Goal: Check status: Check status

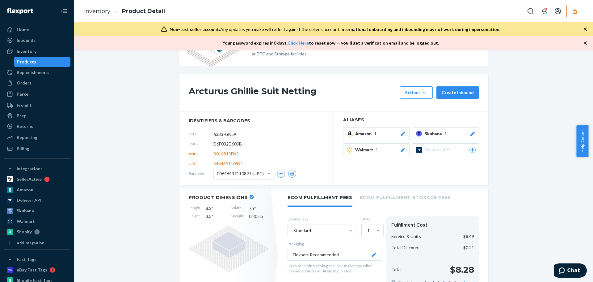
click at [577, 14] on button "button" at bounding box center [575, 11] width 17 height 12
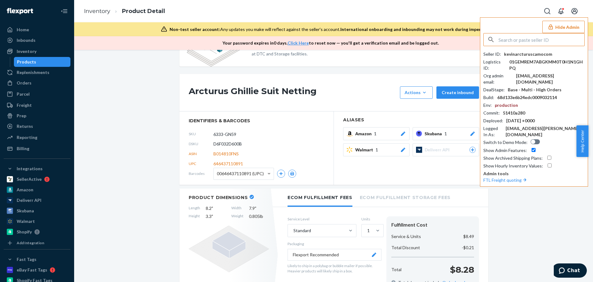
click at [516, 41] on input "text" at bounding box center [542, 39] width 86 height 12
paste input "aryalifeusa@gmail.com"
type input "aryalifeusa@gmail.com"
click at [516, 55] on span "aryalifeusagmailcom" at bounding box center [526, 54] width 72 height 6
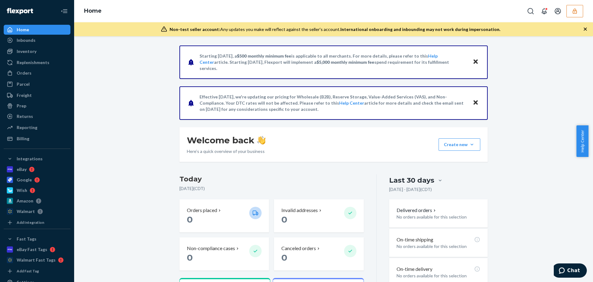
click at [575, 10] on icon "button" at bounding box center [575, 11] width 6 height 6
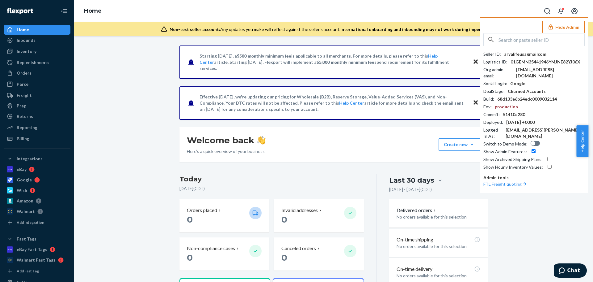
drag, startPoint x: 512, startPoint y: 42, endPoint x: 519, endPoint y: 42, distance: 6.5
click at [513, 42] on input "text" at bounding box center [542, 39] width 86 height 12
paste input "info@aryalifeusa.com"
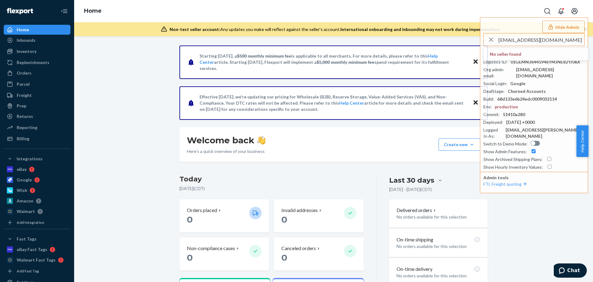
scroll to position [44, 0]
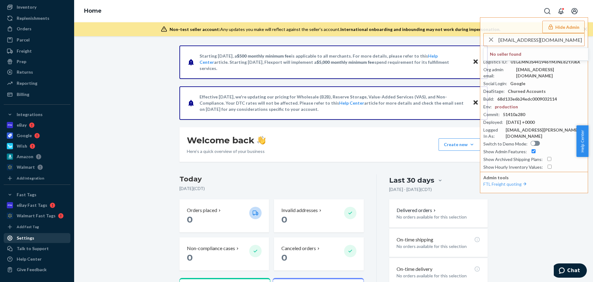
type input "info@aryalifeusa.com"
click at [34, 235] on div "Settings" at bounding box center [37, 237] width 66 height 9
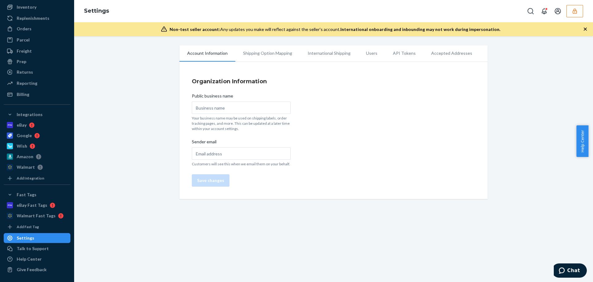
click at [577, 12] on icon "button" at bounding box center [575, 10] width 4 height 5
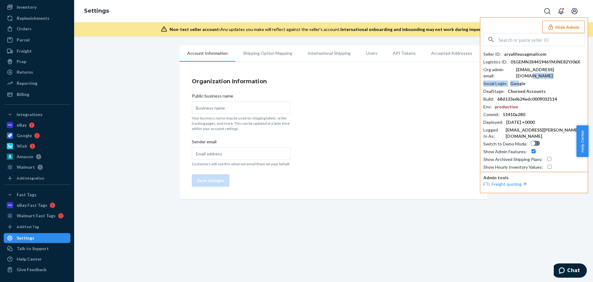
drag, startPoint x: 565, startPoint y: 69, endPoint x: 519, endPoint y: 73, distance: 46.5
click at [519, 73] on div "Seller ID : aryalifeusagmailcom Logistics ID : 01GEMN3S441946YMJNE82YJ06X Org a…" at bounding box center [534, 110] width 101 height 119
click at [519, 69] on div "aryalifeusa@gmail.com" at bounding box center [550, 72] width 69 height 12
copy div "aryalifeusa@gmail.com"
click at [524, 41] on input "text" at bounding box center [542, 39] width 86 height 12
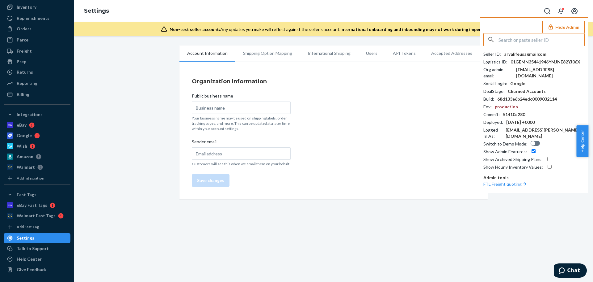
paste input "pukittdistributorsgmailcom"
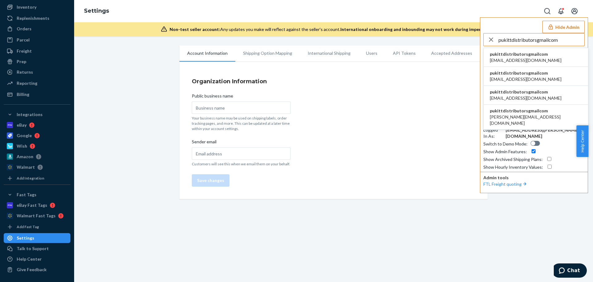
type input "pukittdistributorsgmailcom"
drag, startPoint x: 529, startPoint y: 57, endPoint x: 538, endPoint y: 52, distance: 10.3
click at [529, 57] on span "care@tarasartoria.com" at bounding box center [526, 60] width 72 height 6
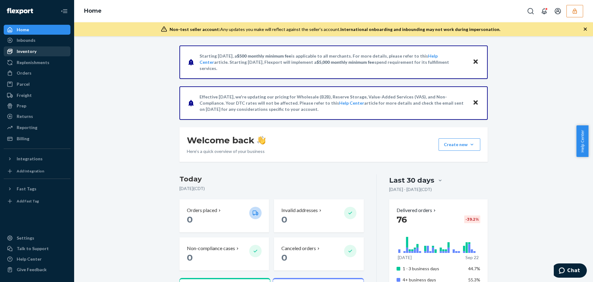
click at [33, 55] on div "Inventory" at bounding box center [37, 51] width 66 height 9
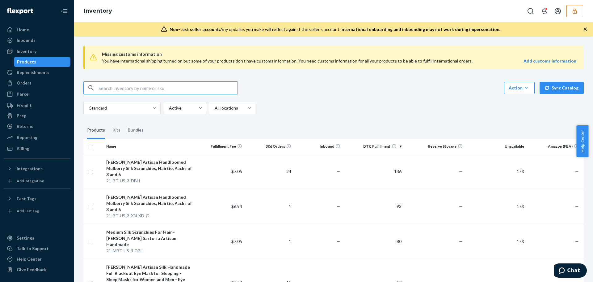
click at [144, 87] on input "text" at bounding box center [168, 88] width 139 height 12
drag, startPoint x: 34, startPoint y: 80, endPoint x: 72, endPoint y: 87, distance: 38.6
click at [34, 80] on div "Orders" at bounding box center [37, 83] width 66 height 9
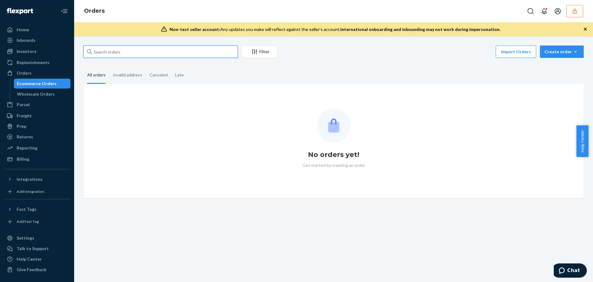
click at [111, 51] on input "text" at bounding box center [160, 51] width 155 height 12
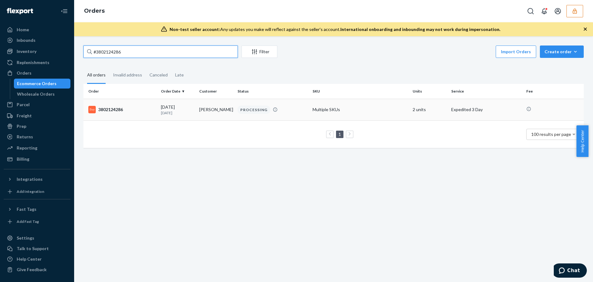
type input "#3802124286"
click at [136, 109] on div "3802124286" at bounding box center [122, 109] width 68 height 7
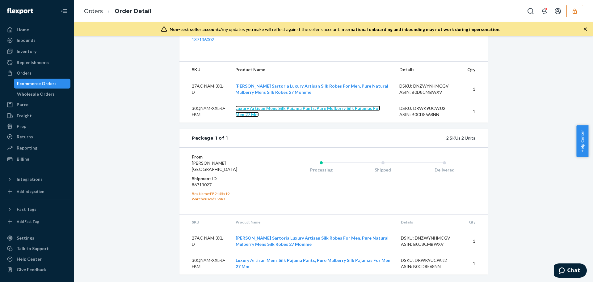
scroll to position [28, 0]
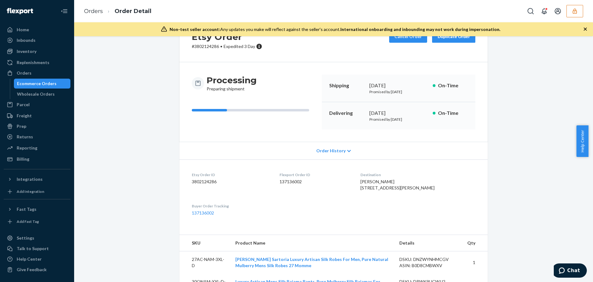
click at [325, 149] on span "Order History" at bounding box center [331, 150] width 29 height 6
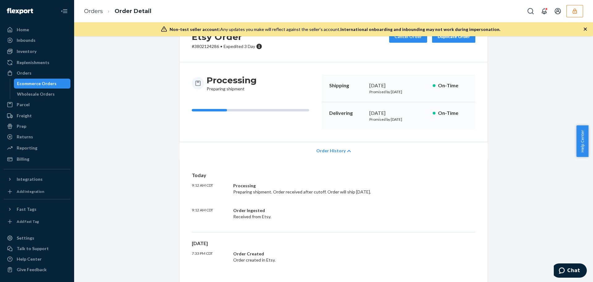
drag, startPoint x: 403, startPoint y: 192, endPoint x: 318, endPoint y: 189, distance: 85.3
click at [318, 189] on div "Processing Preparing shipment. Order received after cutoff. Order will ship Sep…" at bounding box center [324, 188] width 183 height 12
click at [35, 179] on div "Integrations" at bounding box center [30, 179] width 26 height 6
click at [22, 201] on div "Etsy" at bounding box center [21, 200] width 9 height 6
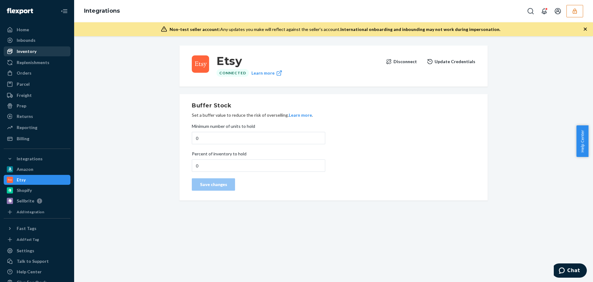
click at [25, 53] on div "Inventory" at bounding box center [27, 51] width 20 height 6
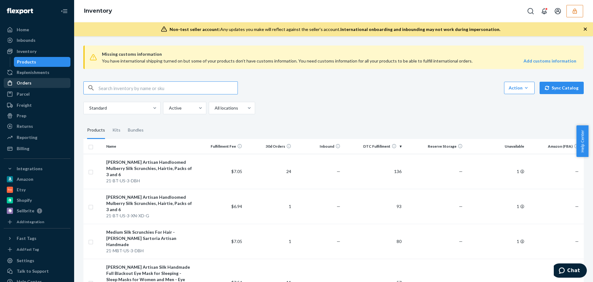
click at [25, 87] on div "Orders" at bounding box center [37, 83] width 66 height 9
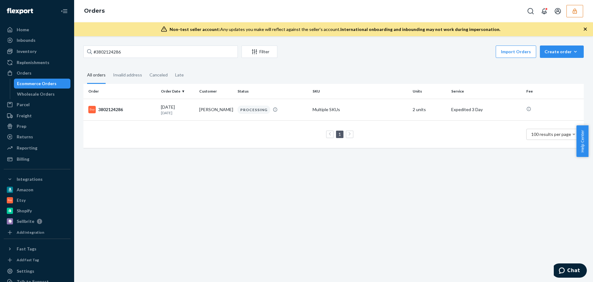
click at [155, 124] on div "1 100 results per page" at bounding box center [333, 134] width 491 height 20
click at [152, 110] on div "3802124286" at bounding box center [122, 109] width 68 height 7
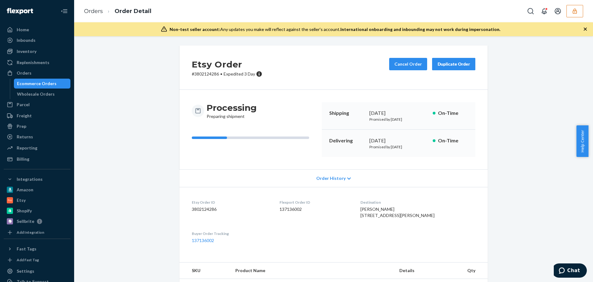
click at [342, 176] on span "Order History" at bounding box center [331, 178] width 29 height 6
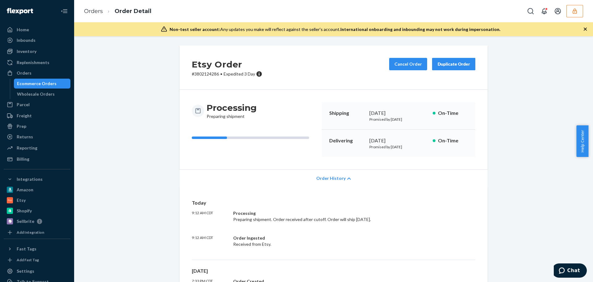
click at [575, 12] on icon "button" at bounding box center [575, 11] width 6 height 6
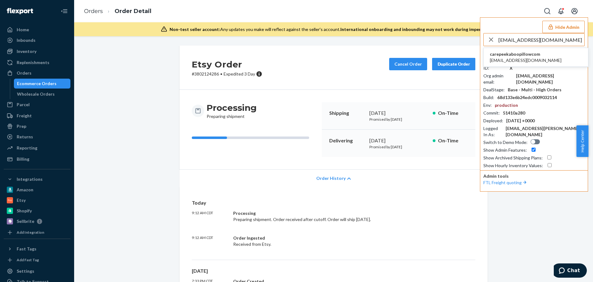
type input "care@peekaboopillow.com"
click at [535, 55] on span "carepeekaboopillowcom" at bounding box center [526, 54] width 72 height 6
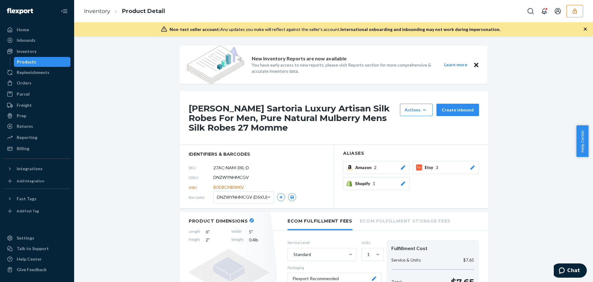
click at [471, 169] on icon at bounding box center [473, 167] width 6 height 4
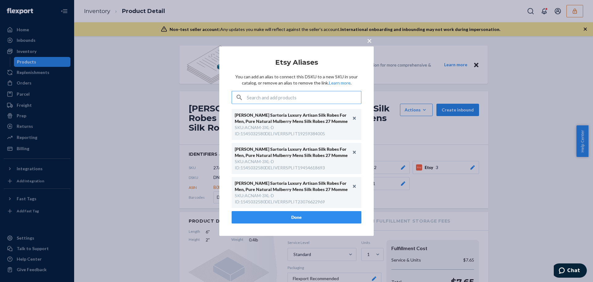
click at [172, 114] on div "× Etsy Aliases You can add an alias to connect this DSKU to a new SKU in your c…" at bounding box center [296, 141] width 593 height 282
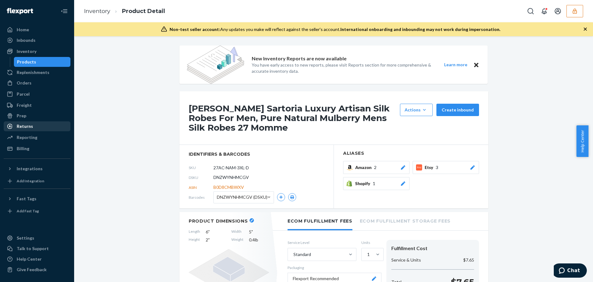
click at [28, 125] on div "Returns" at bounding box center [25, 126] width 16 height 6
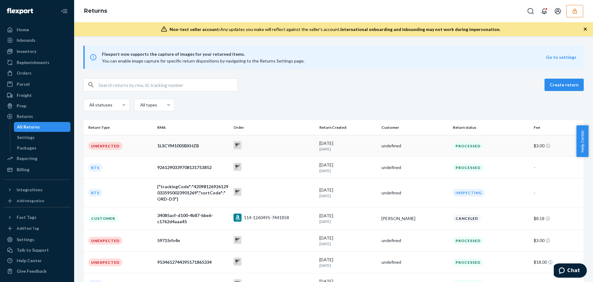
click at [173, 147] on div "1LSCYM1005BXHZB" at bounding box center [192, 145] width 71 height 6
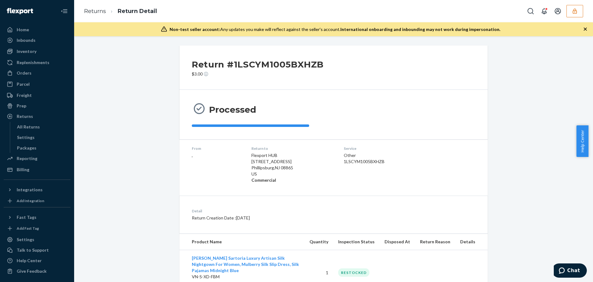
click at [570, 11] on button "button" at bounding box center [575, 11] width 17 height 12
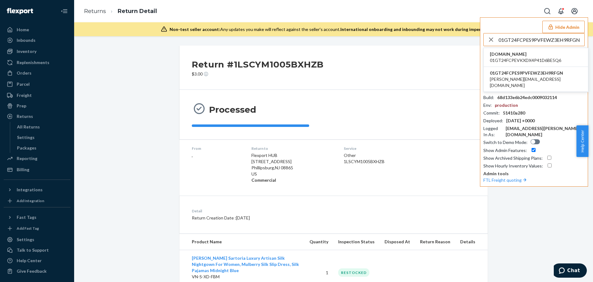
type input "01GT24FCPES9PVFEWZ3EH9RFGN"
click at [529, 58] on span "01GT24FCPEVKXDX4P41D6BE5Q6" at bounding box center [525, 60] width 71 height 6
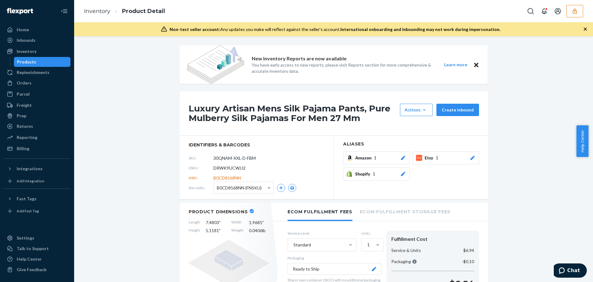
click at [402, 173] on icon at bounding box center [403, 174] width 4 height 4
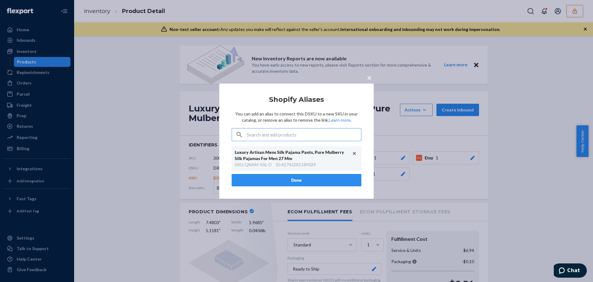
click at [451, 183] on div "× Shopify Aliases You can add an alias to connect this DSKU to a new SKU in you…" at bounding box center [296, 141] width 593 height 282
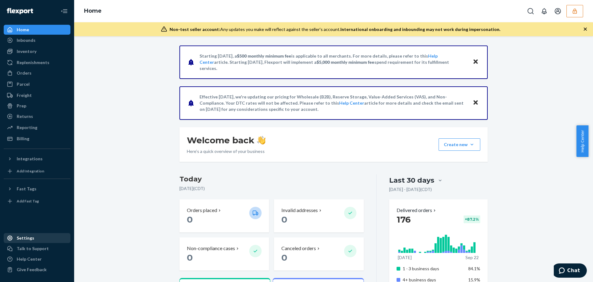
click at [27, 237] on div "Settings" at bounding box center [26, 238] width 18 height 6
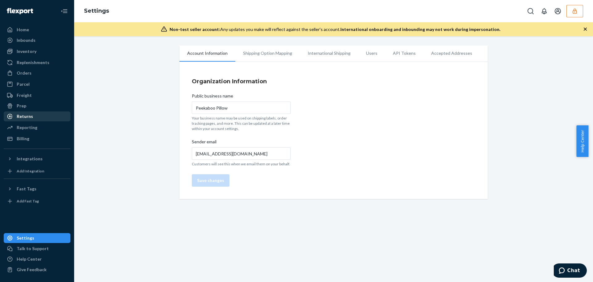
click at [24, 120] on div "Returns" at bounding box center [37, 116] width 66 height 9
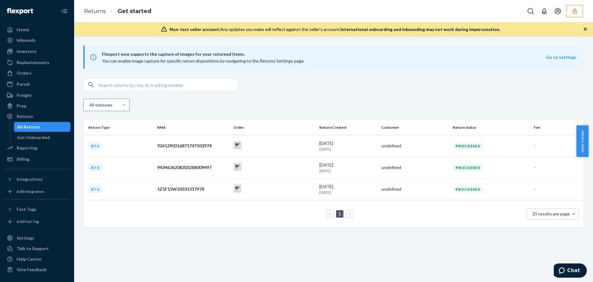
click at [283, 107] on div "All statuses" at bounding box center [333, 106] width 501 height 14
click at [39, 136] on div "Get Onboarded" at bounding box center [33, 137] width 33 height 6
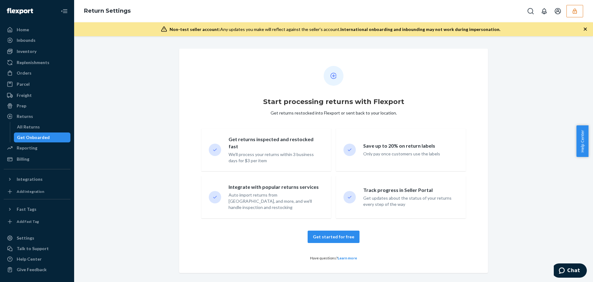
click at [571, 13] on button "button" at bounding box center [575, 11] width 17 height 12
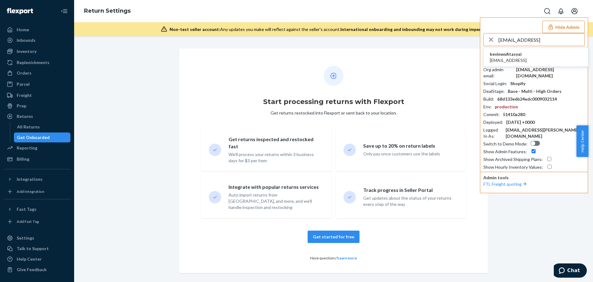
type input "jian.gong@fitasy.ai"
click at [516, 57] on span "kevinwufitasyai" at bounding box center [508, 54] width 37 height 6
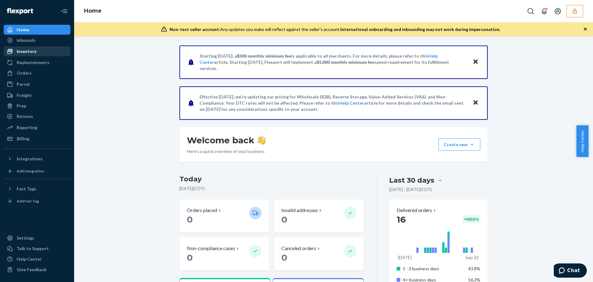
click at [28, 54] on div "Inventory" at bounding box center [27, 51] width 20 height 6
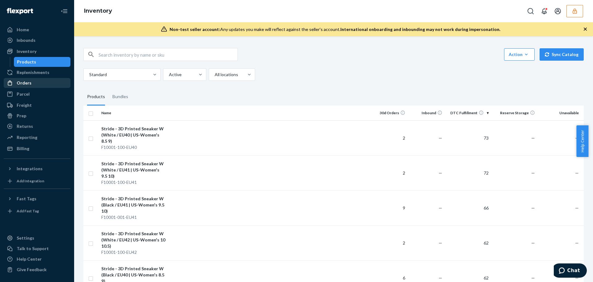
click at [24, 79] on div "Orders" at bounding box center [37, 83] width 66 height 9
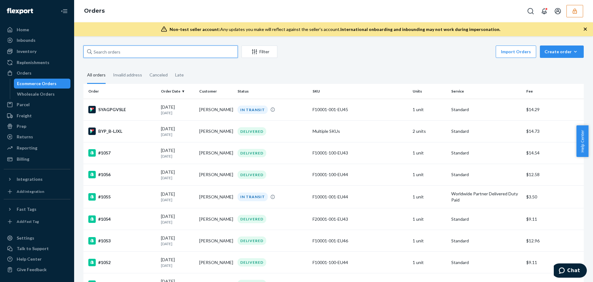
click at [139, 54] on input "text" at bounding box center [160, 51] width 155 height 12
paste input "1LSCYM1005ESYBD"
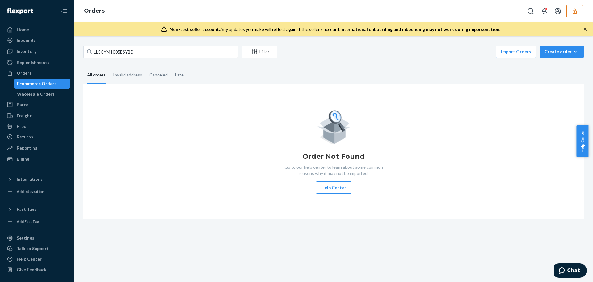
click at [581, 11] on button "button" at bounding box center [575, 11] width 17 height 12
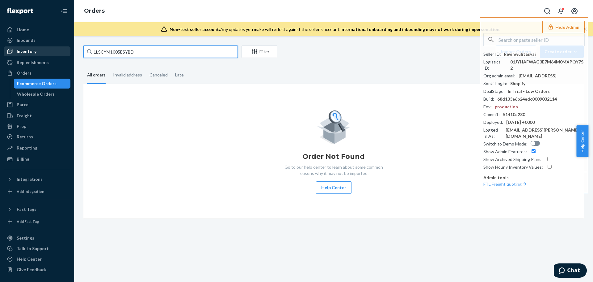
drag, startPoint x: 148, startPoint y: 53, endPoint x: 69, endPoint y: 53, distance: 79.1
click at [69, 53] on div "Home Inbounds Shipping Plans Problems Inventory Products Replenishments Orders …" at bounding box center [296, 141] width 593 height 282
paste input "36201939"
type input "136201939"
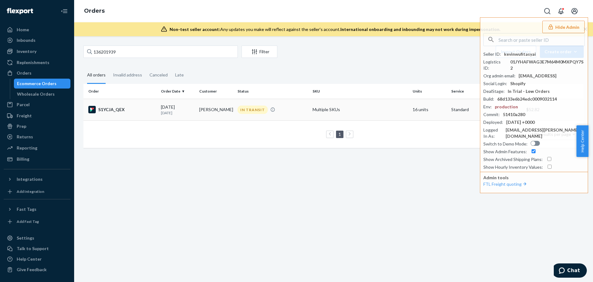
click at [119, 109] on div "S1YCJA_QEX" at bounding box center [122, 109] width 68 height 7
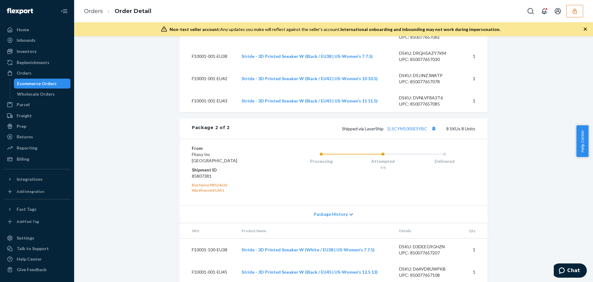
scroll to position [669, 0]
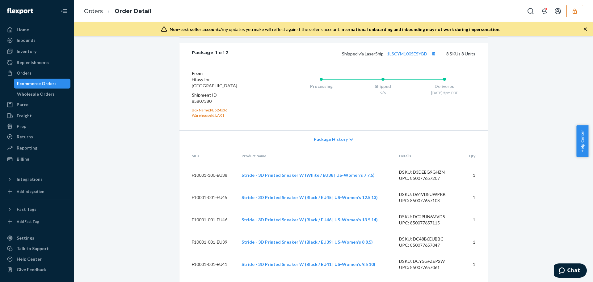
scroll to position [408, 0]
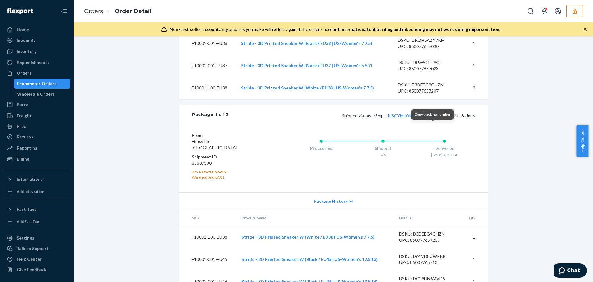
click at [433, 119] on button "Copy tracking number" at bounding box center [434, 115] width 8 height 8
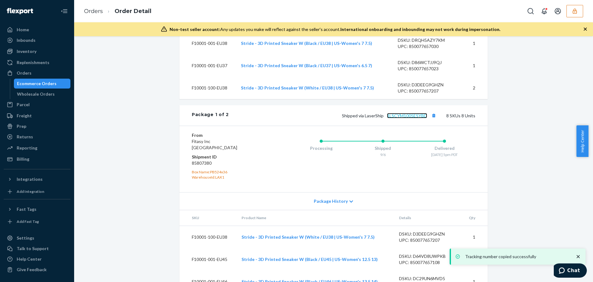
click at [410, 118] on link "1LSCYM1005ESYBD" at bounding box center [407, 115] width 40 height 5
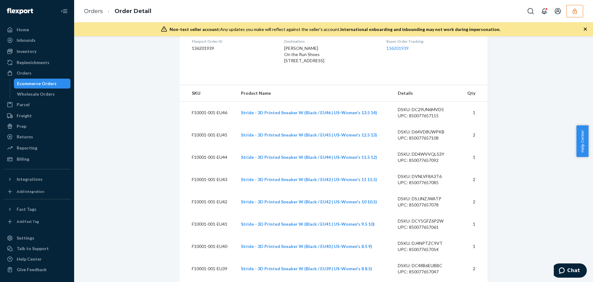
scroll to position [0, 0]
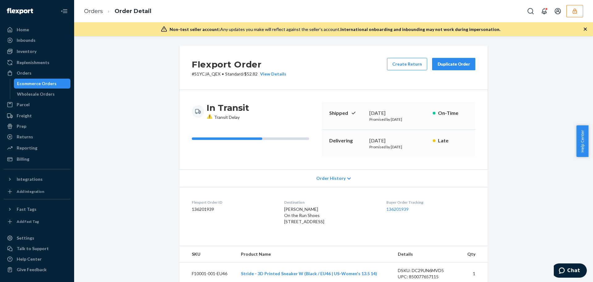
click at [316, 224] on span "Sid Burger On the Run Shoes 751 Irving St San Francisco, CA 94122-2409 US" at bounding box center [304, 215] width 40 height 18
copy span "94122"
drag, startPoint x: 276, startPoint y: 221, endPoint x: 325, endPoint y: 232, distance: 49.9
click at [327, 224] on div "Sid Burger On the Run Shoes 751 Irving St San Francisco, CA 94122-2409 US" at bounding box center [330, 215] width 92 height 19
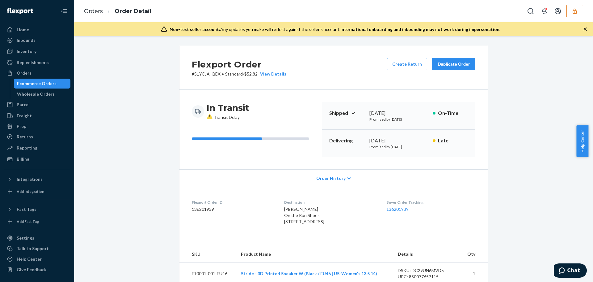
copy span "751 Irving St San Francisco, CA 94122-2409 US"
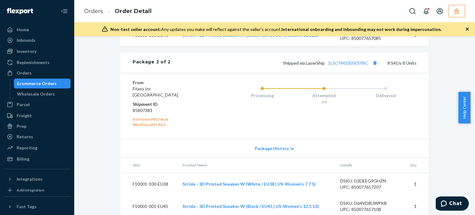
scroll to position [796, 0]
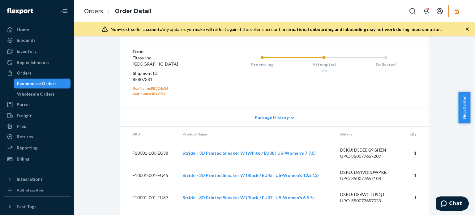
click at [351, 35] on link "1LSCYM1005ESYBC" at bounding box center [348, 31] width 40 height 5
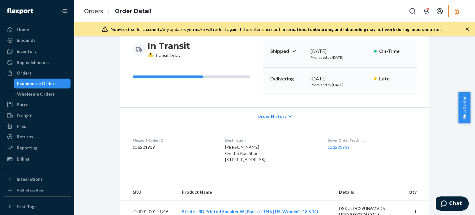
scroll to position [31, 0]
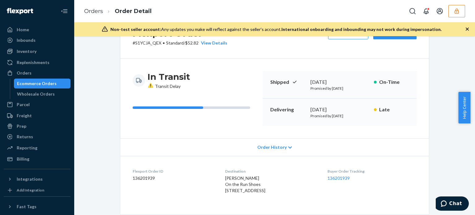
click at [137, 176] on dd "136201939" at bounding box center [174, 178] width 83 height 6
copy dd "136201939"
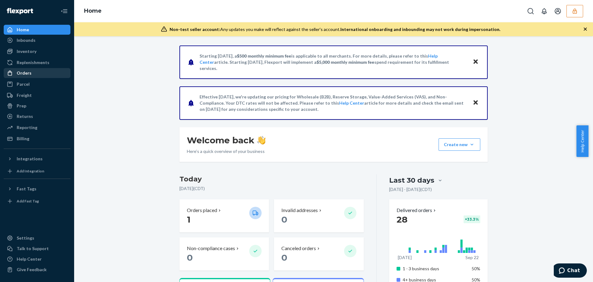
drag, startPoint x: 25, startPoint y: 72, endPoint x: 34, endPoint y: 74, distance: 9.2
click at [25, 72] on div "Orders" at bounding box center [24, 73] width 15 height 6
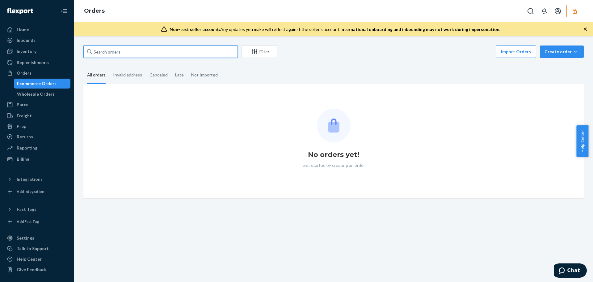
click at [115, 52] on input "text" at bounding box center [160, 51] width 155 height 12
paste input "#2675"
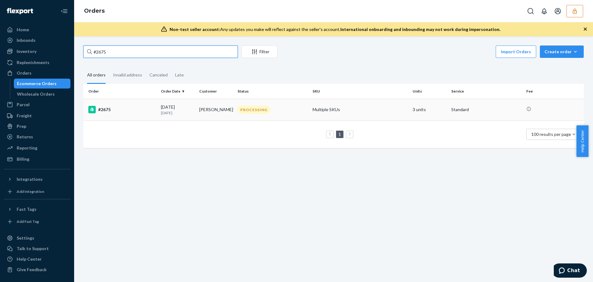
type input "#2675"
click at [154, 113] on td "#2675" at bounding box center [120, 110] width 75 height 22
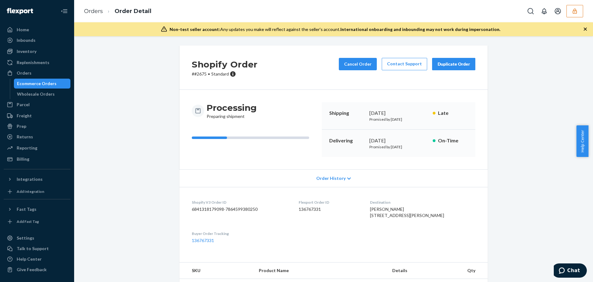
click at [315, 209] on dd "136767331" at bounding box center [330, 209] width 62 height 6
click at [314, 209] on dd "136767331" at bounding box center [330, 209] width 62 height 6
copy dd "136767331"
click at [312, 210] on dd "136767331" at bounding box center [330, 209] width 62 height 6
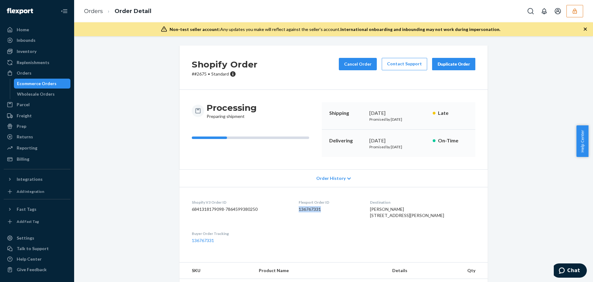
copy dd "136767331"
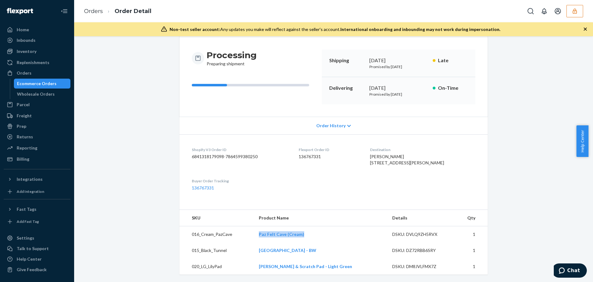
drag, startPoint x: 311, startPoint y: 233, endPoint x: 264, endPoint y: 231, distance: 46.7
click at [264, 231] on td "Paz Felt Cave (Cream)" at bounding box center [320, 234] width 133 height 16
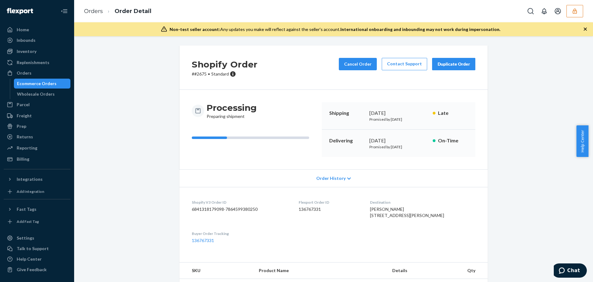
click at [312, 208] on dd "136767331" at bounding box center [330, 209] width 62 height 6
copy dd "136767331"
click at [310, 74] on div "Shopify Order # #2675 • Standard Cancel Order Contact Support Duplicate Order" at bounding box center [334, 67] width 308 height 44
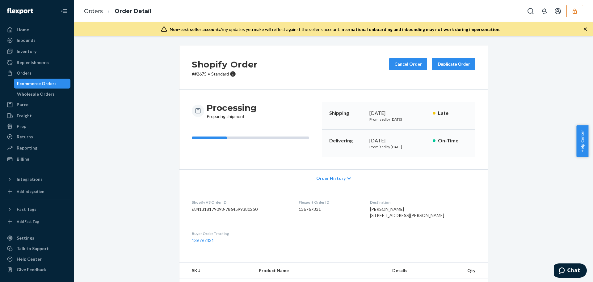
click at [576, 14] on icon "button" at bounding box center [575, 11] width 6 height 6
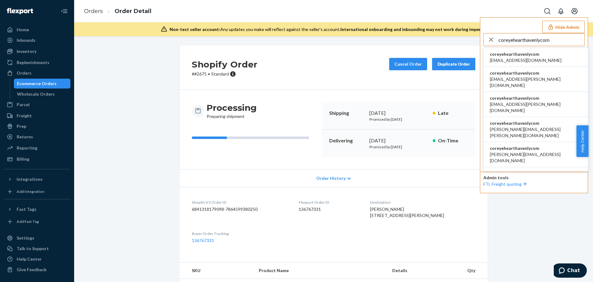
type input "coreyehearthavenlycom"
click at [524, 58] on span "acummings+cz@havenly.com" at bounding box center [526, 60] width 72 height 6
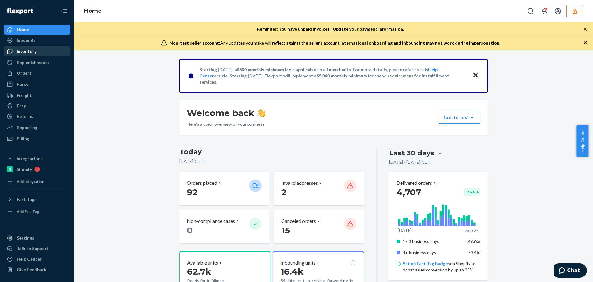
drag, startPoint x: 27, startPoint y: 53, endPoint x: 32, endPoint y: 53, distance: 5.6
click at [27, 53] on div "Inventory" at bounding box center [27, 51] width 20 height 6
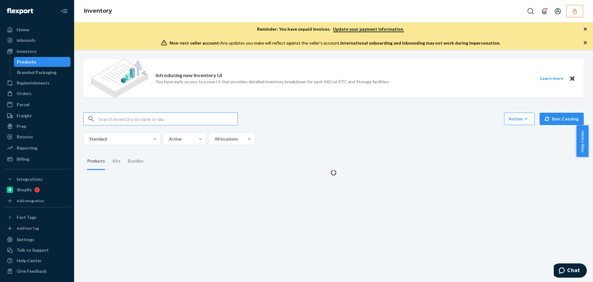
click at [114, 118] on input "text" at bounding box center [168, 119] width 139 height 12
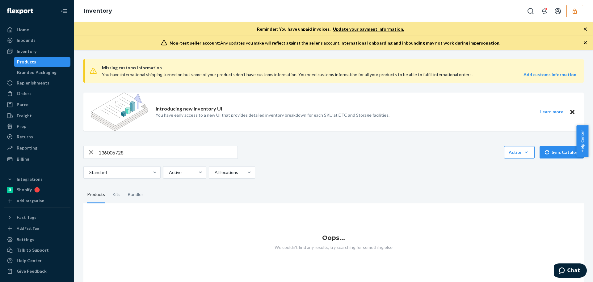
click at [131, 153] on input "136006728" at bounding box center [168, 152] width 139 height 12
click at [576, 12] on icon "button" at bounding box center [575, 11] width 6 height 6
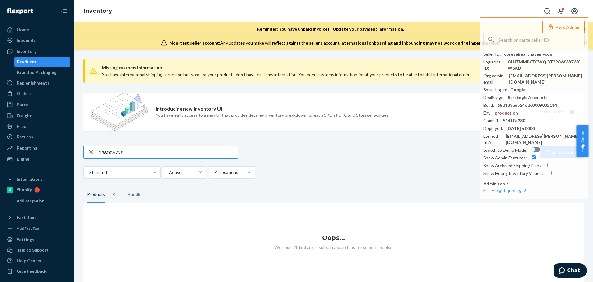
click at [145, 149] on input "136006728" at bounding box center [168, 152] width 139 height 12
click at [100, 153] on input "136006728" at bounding box center [168, 152] width 139 height 12
click at [120, 155] on input "136006728" at bounding box center [168, 152] width 139 height 12
paste input "text"
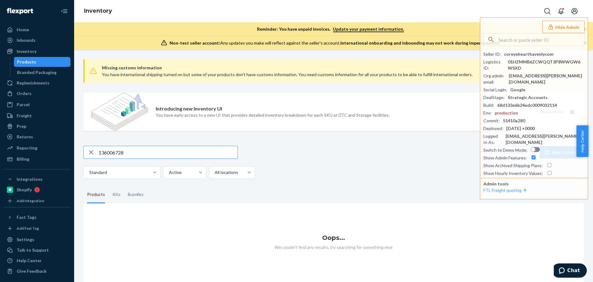
type input "136006728"
click at [110, 149] on input "136006728" at bounding box center [168, 152] width 139 height 12
click at [523, 37] on input "text" at bounding box center [542, 39] width 86 height 12
paste input "136006728"
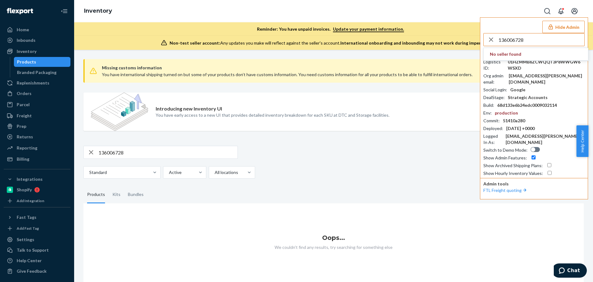
type input "136006728"
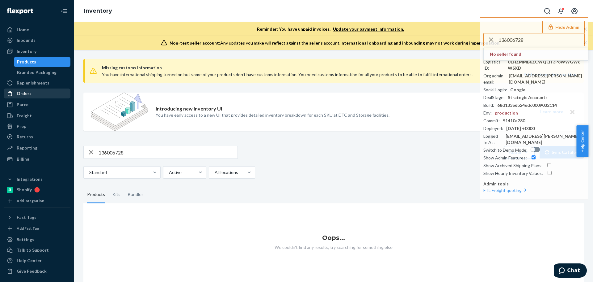
click at [33, 91] on div "Orders" at bounding box center [37, 93] width 66 height 9
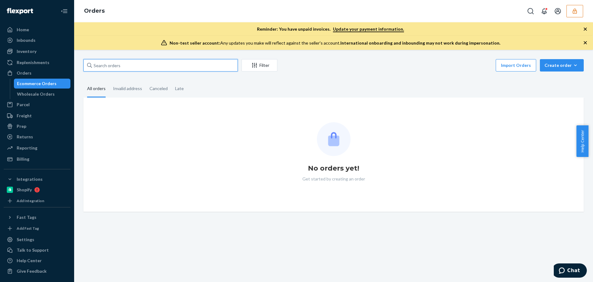
click at [120, 64] on input "text" at bounding box center [160, 65] width 155 height 12
paste input "136006728"
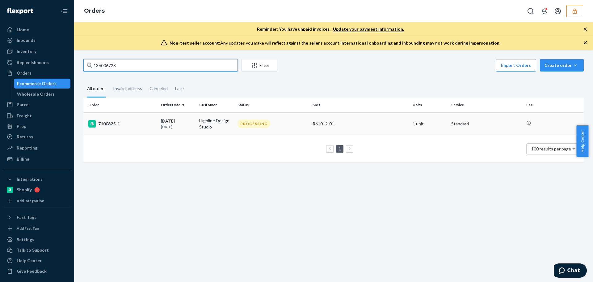
type input "136006728"
click at [165, 118] on div "09/02/2025 20 days ago" at bounding box center [177, 123] width 33 height 11
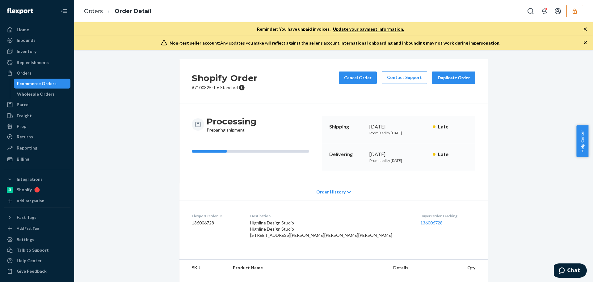
scroll to position [42, 0]
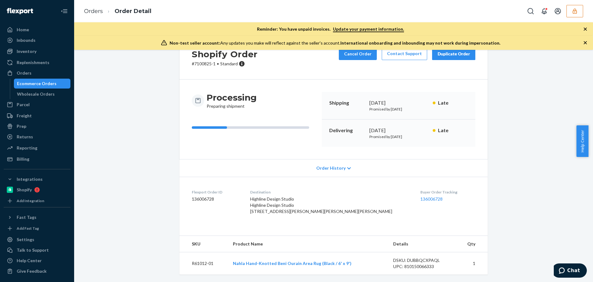
click at [335, 165] on span "Order History" at bounding box center [331, 168] width 29 height 6
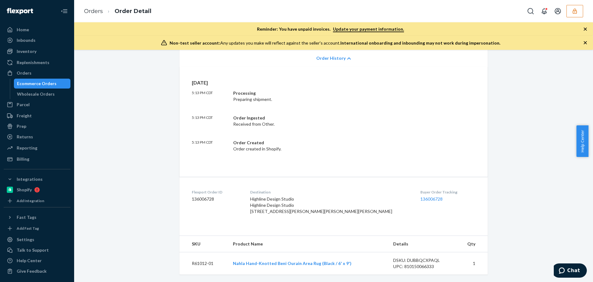
scroll to position [152, 0]
click at [210, 196] on dd "136006728" at bounding box center [216, 199] width 49 height 6
copy dd "136006728"
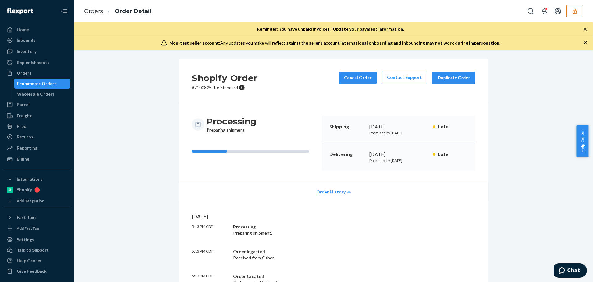
click at [336, 190] on span "Order History" at bounding box center [331, 192] width 29 height 6
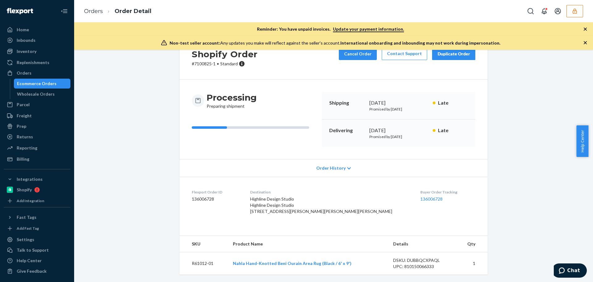
scroll to position [42, 0]
click at [275, 262] on link "Nahla Hand-Knotted Beni Ourain Area Rug (Black / 6' x 9')" at bounding box center [292, 262] width 119 height 5
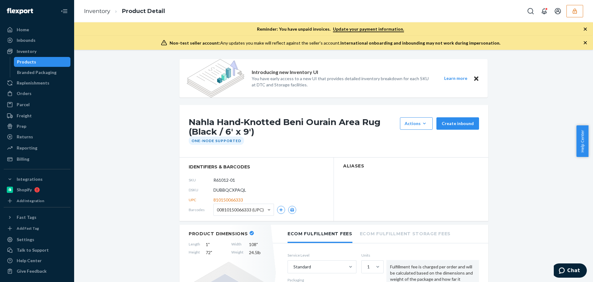
click at [224, 191] on span "DUBBQCXPAQL" at bounding box center [230, 190] width 33 height 6
copy span "DUBBQCXPAQL"
click at [32, 54] on div "Inventory" at bounding box center [27, 51] width 20 height 6
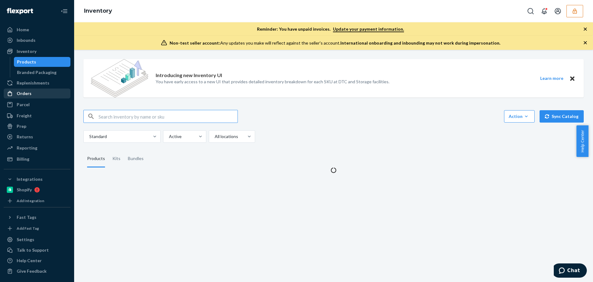
click at [25, 91] on div "Orders" at bounding box center [24, 93] width 15 height 6
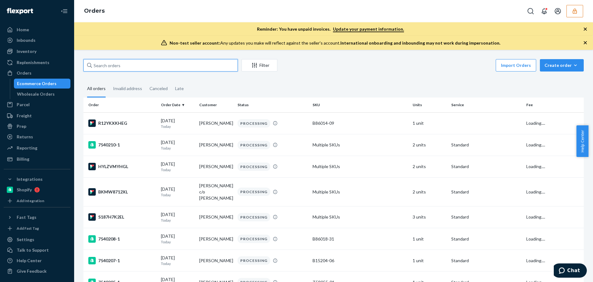
click at [108, 64] on input "text" at bounding box center [160, 65] width 155 height 12
paste input "DUBBQCXPAQL"
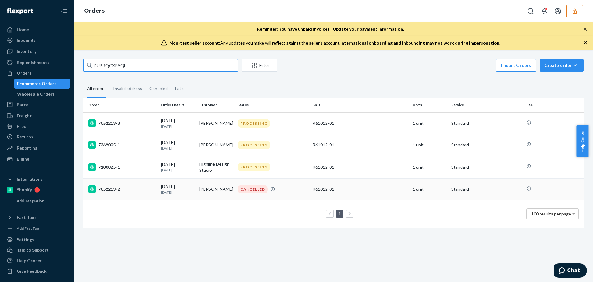
type input "DUBBQCXPAQL"
click at [187, 188] on div "[DATE] [DATE]" at bounding box center [177, 188] width 33 height 11
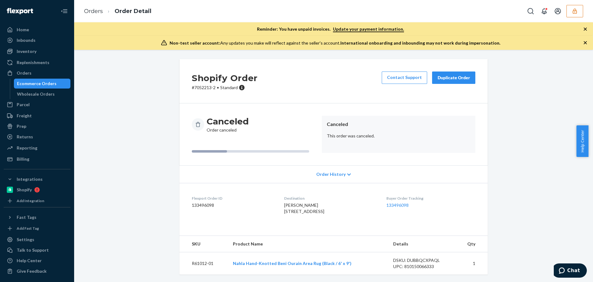
scroll to position [12, 0]
click at [416, 261] on div "DSKU: DUBBQCXPAQL" at bounding box center [422, 260] width 58 height 6
click at [315, 261] on link "Nahla Hand-Knotted Beni Ourain Area Rug (Black / 6' x 9')" at bounding box center [292, 262] width 119 height 5
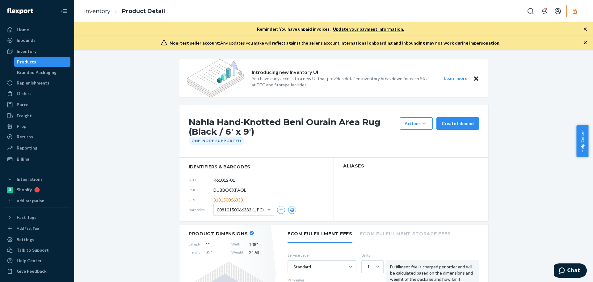
click at [227, 189] on span "DUBBQCXPAQL" at bounding box center [230, 190] width 33 height 6
copy span "DUBBQCXPAQL"
click at [577, 10] on icon "button" at bounding box center [575, 11] width 6 height 6
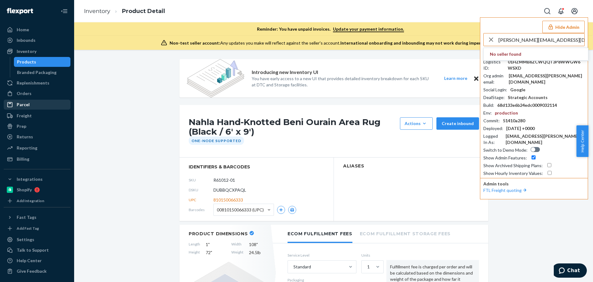
type input "[PERSON_NAME][EMAIL_ADDRESS][DOMAIN_NAME]"
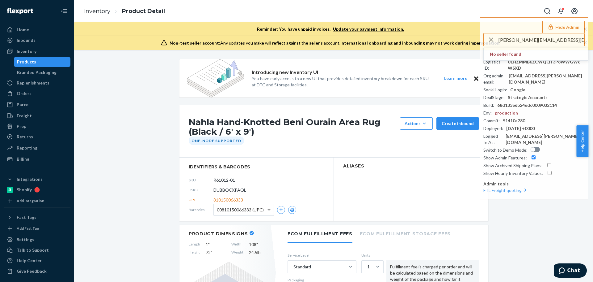
drag, startPoint x: 563, startPoint y: 40, endPoint x: 465, endPoint y: 42, distance: 97.7
click at [465, 42] on div "Inventory Product Detail Hide Admin [PERSON_NAME][EMAIL_ADDRESS][DOMAIN_NAME] N…" at bounding box center [333, 25] width 519 height 50
click at [308, 13] on div "Inventory Product Detail Hide Admin b.stetsenko@adducates.com No seller found S…" at bounding box center [333, 11] width 519 height 22
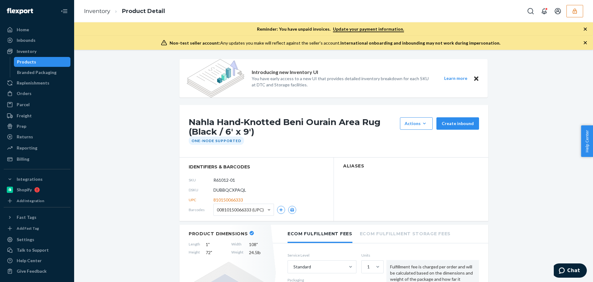
click at [574, 11] on icon "button" at bounding box center [575, 11] width 6 height 6
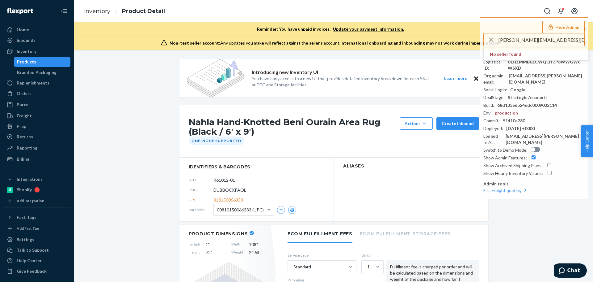
drag, startPoint x: 563, startPoint y: 40, endPoint x: 404, endPoint y: 33, distance: 159.3
click at [404, 33] on div "Inventory Product Detail Hide Admin b.stetsenko@adducates.com No seller found S…" at bounding box center [333, 25] width 519 height 50
paste input "estillfarmsgmail"
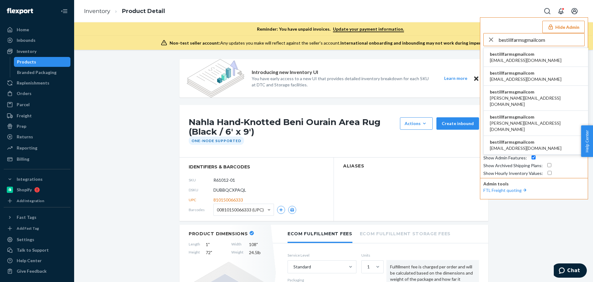
type input "bestillfarmsgmailcom"
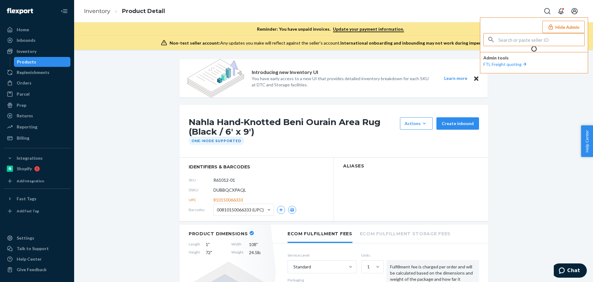
click at [541, 40] on input "text" at bounding box center [542, 39] width 86 height 12
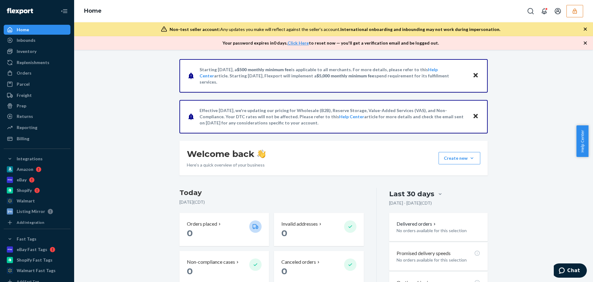
drag, startPoint x: 35, startPoint y: 53, endPoint x: 41, endPoint y: 57, distance: 7.0
click at [35, 53] on div "Inventory" at bounding box center [27, 51] width 20 height 6
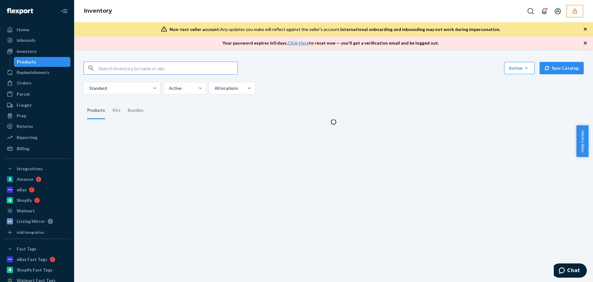
click at [109, 68] on input "text" at bounding box center [168, 68] width 139 height 12
type input "bestillfarmsgmailcom"
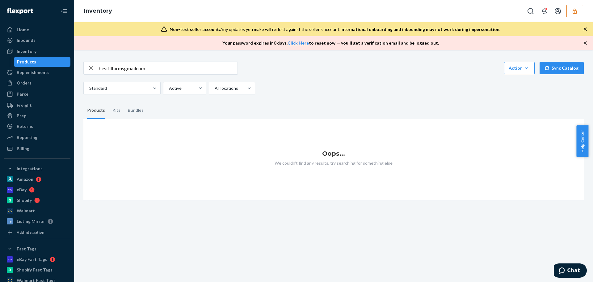
click at [165, 67] on input "bestillfarmsgmailcom" at bounding box center [168, 68] width 139 height 12
click at [573, 13] on icon "button" at bounding box center [575, 10] width 4 height 5
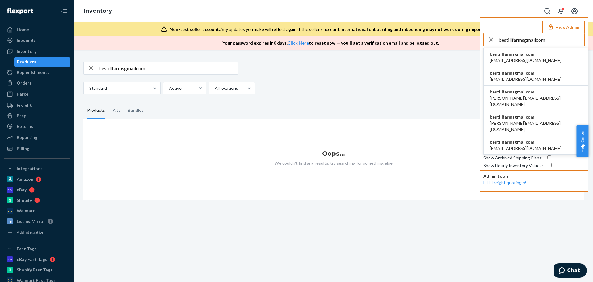
type input "bestillfarmsgmailcom"
click at [94, 70] on icon "button" at bounding box center [90, 68] width 7 height 12
click at [140, 69] on input "text" at bounding box center [168, 68] width 139 height 12
paste input "DGWWF4XNGNE"
type input "DGWWF4XNGNE"
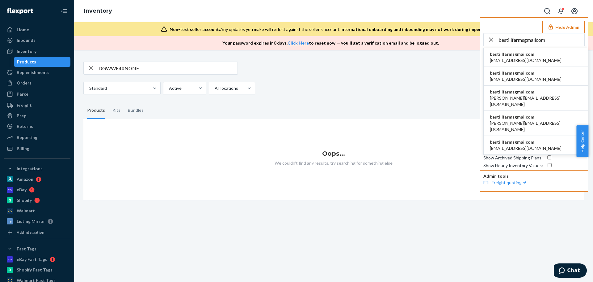
click at [527, 58] on span "[EMAIL_ADDRESS][DOMAIN_NAME]" at bounding box center [526, 60] width 72 height 6
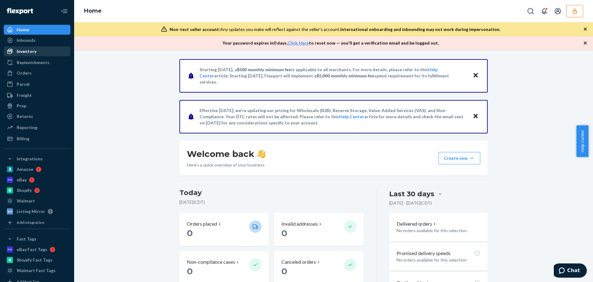
click at [37, 54] on div "Inventory" at bounding box center [37, 51] width 66 height 9
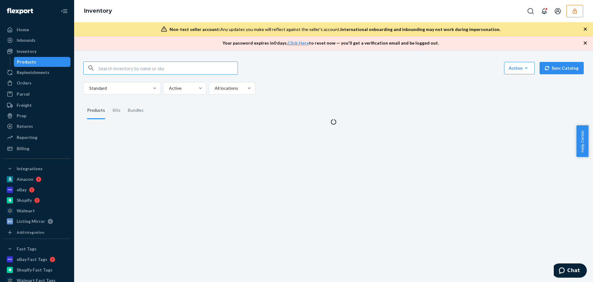
click at [120, 68] on input "text" at bounding box center [168, 68] width 139 height 12
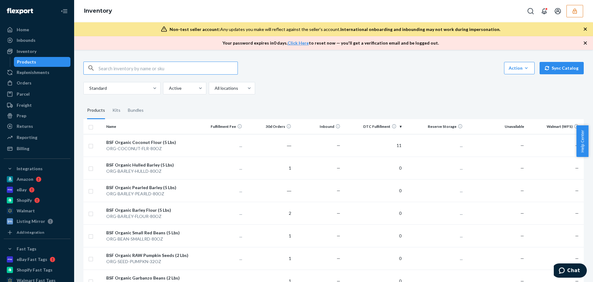
click at [121, 67] on input "text" at bounding box center [168, 68] width 139 height 12
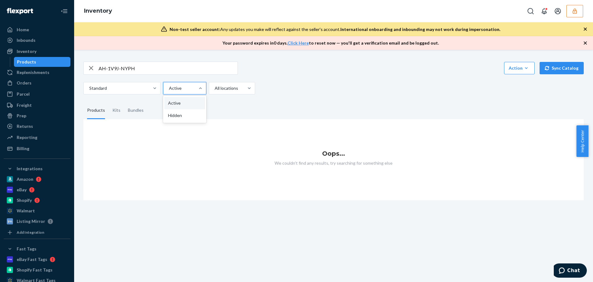
drag, startPoint x: 176, startPoint y: 90, endPoint x: 175, endPoint y: 96, distance: 5.3
click at [176, 90] on div at bounding box center [184, 87] width 32 height 7
click at [169, 90] on input "option Active focused, 1 of 2. 2 results available. Use Up and Down to choose o…" at bounding box center [168, 88] width 1 height 6
click at [175, 115] on div "Hidden" at bounding box center [184, 115] width 41 height 12
click at [169, 91] on input "option Hidden focused, 2 of 2. 2 results available. Use Up and Down to choose o…" at bounding box center [168, 88] width 1 height 6
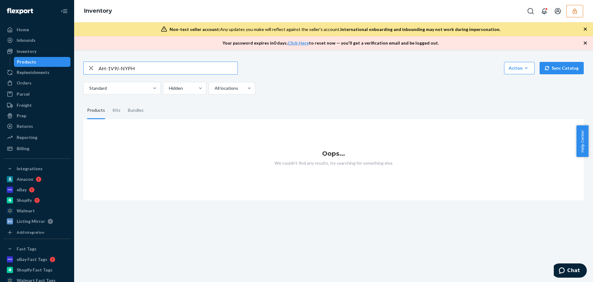
drag, startPoint x: 155, startPoint y: 70, endPoint x: -144, endPoint y: 54, distance: 299.3
click at [0, 54] on html "Home Inbounds Shipping Plans Problems Inventory Products Replenishments Orders …" at bounding box center [296, 141] width 593 height 282
paste input "DGWWF4XNGNE"
type input "DGWWF4XNGNE"
click at [581, 13] on button "button" at bounding box center [575, 11] width 17 height 12
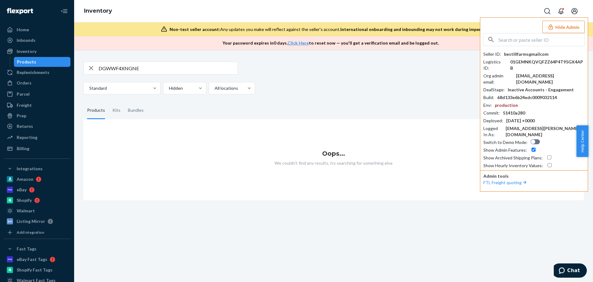
click at [525, 38] on input "text" at bounding box center [542, 39] width 86 height 12
paste input "bpalamarchukhotmailcom"
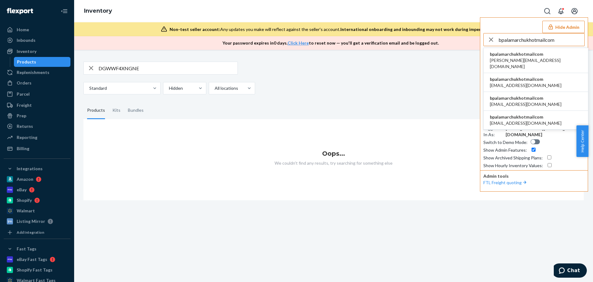
type input "bpalamarchukhotmailcom"
click at [511, 56] on span "bpalamarchukhotmailcom" at bounding box center [536, 54] width 92 height 6
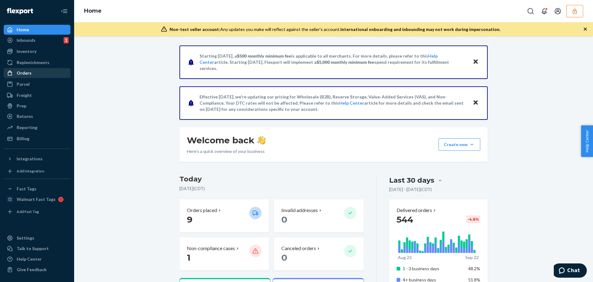
drag, startPoint x: 28, startPoint y: 55, endPoint x: 16, endPoint y: 68, distance: 17.9
click at [28, 55] on div "Inventory" at bounding box center [37, 51] width 66 height 9
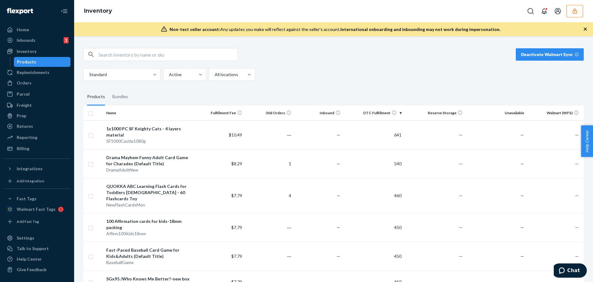
click at [131, 56] on input "text" at bounding box center [168, 54] width 139 height 12
paste input "AH-1V9J-NYPH"
type input "AH-1V9J-NYPH"
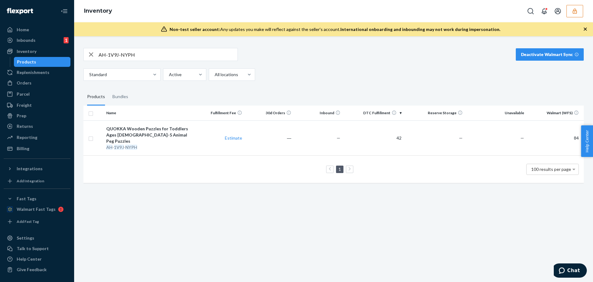
click at [576, 17] on button "button" at bounding box center [575, 11] width 17 height 12
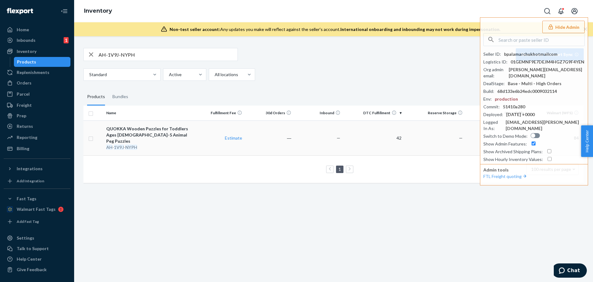
click at [138, 123] on td "QUOKKA Wooden Puzzles for Toddlers Ages 1-3-5 Animal Peg Puzzles AH - 1V9J - NY…" at bounding box center [150, 137] width 92 height 35
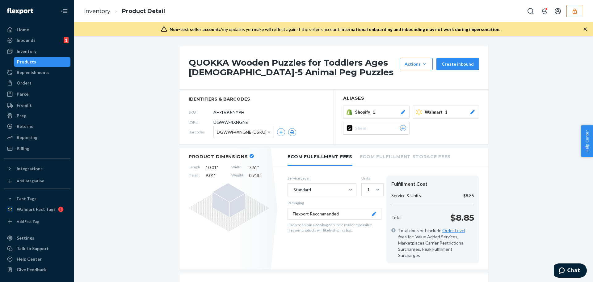
click at [232, 123] on span "DGWWF4XNGNE" at bounding box center [231, 122] width 35 height 6
copy span "DGWWF4XNGNE"
click at [579, 13] on button "button" at bounding box center [575, 11] width 17 height 12
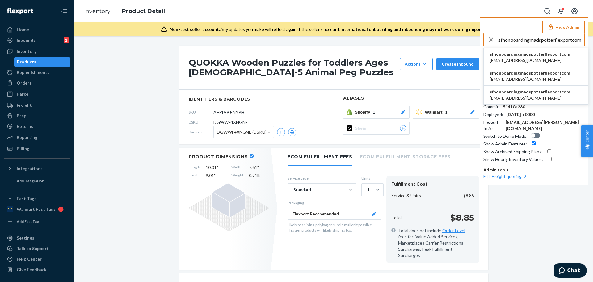
type input "sfnonboardingmadspotterflexportcom"
click at [522, 56] on span "sfnonboardingmadspotterflexportcom" at bounding box center [530, 54] width 80 height 6
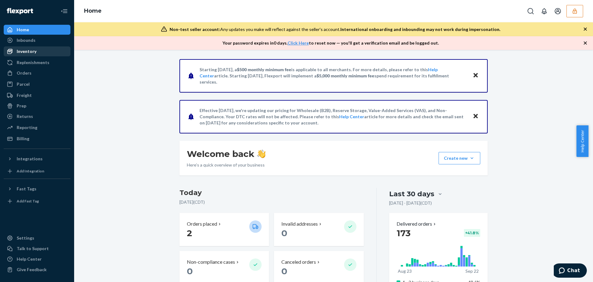
click at [28, 52] on div "Inventory" at bounding box center [27, 51] width 20 height 6
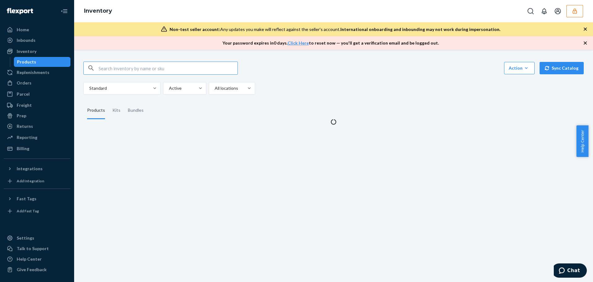
click at [120, 70] on input "text" at bounding box center [168, 68] width 139 height 12
type input "D67WFC4NCJJ"
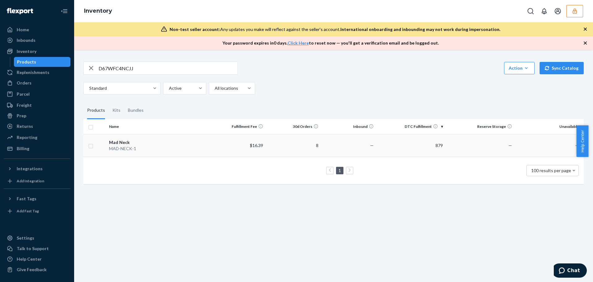
click at [135, 144] on div "Mad Neck" at bounding box center [158, 142] width 99 height 6
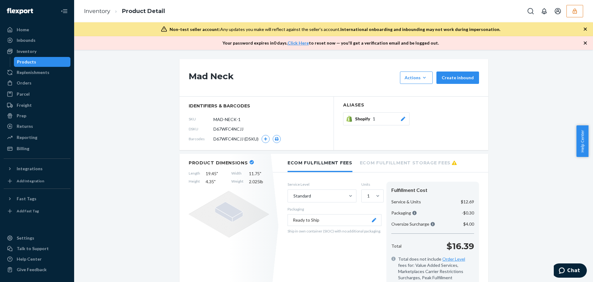
click at [231, 131] on span "D67WFC4NCJJ" at bounding box center [229, 129] width 30 height 6
copy span "D67WFC4NCJJ"
